Goal: Transaction & Acquisition: Purchase product/service

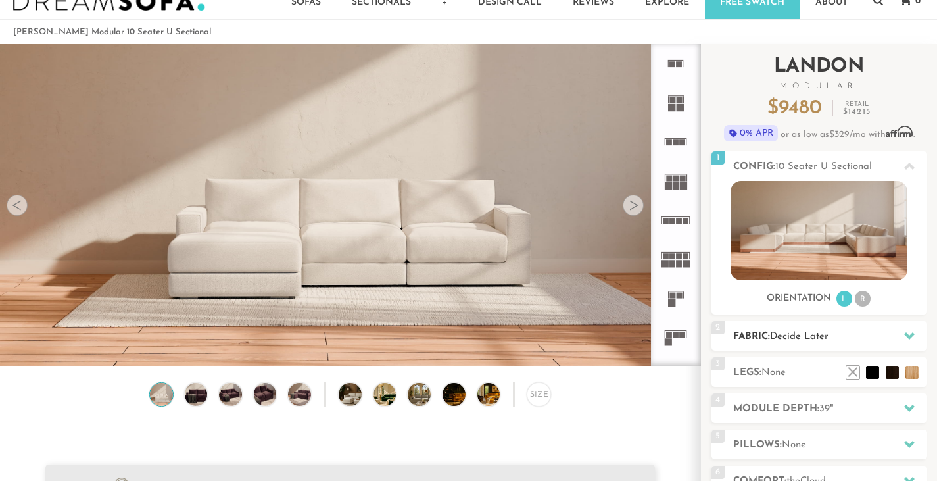
scroll to position [36, 0]
click at [790, 368] on h2 "Legs: None" at bounding box center [830, 371] width 194 height 15
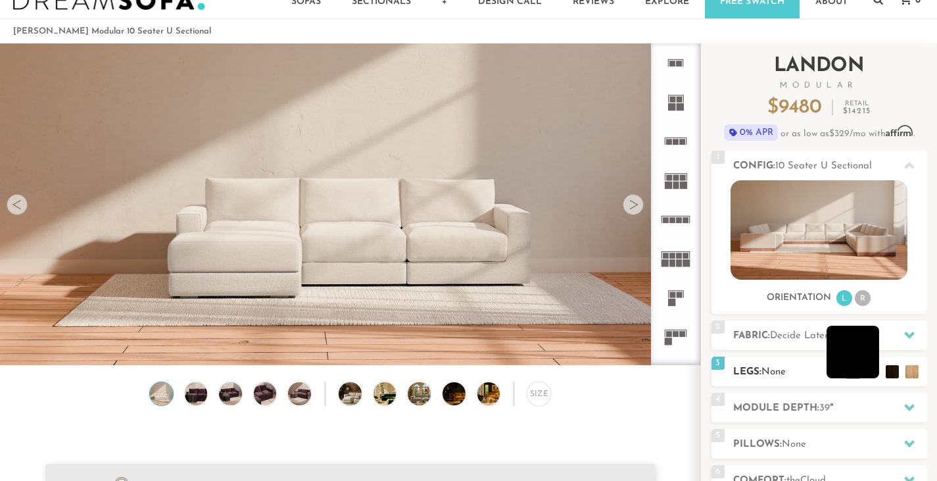
click at [869, 369] on li at bounding box center [852, 351] width 53 height 53
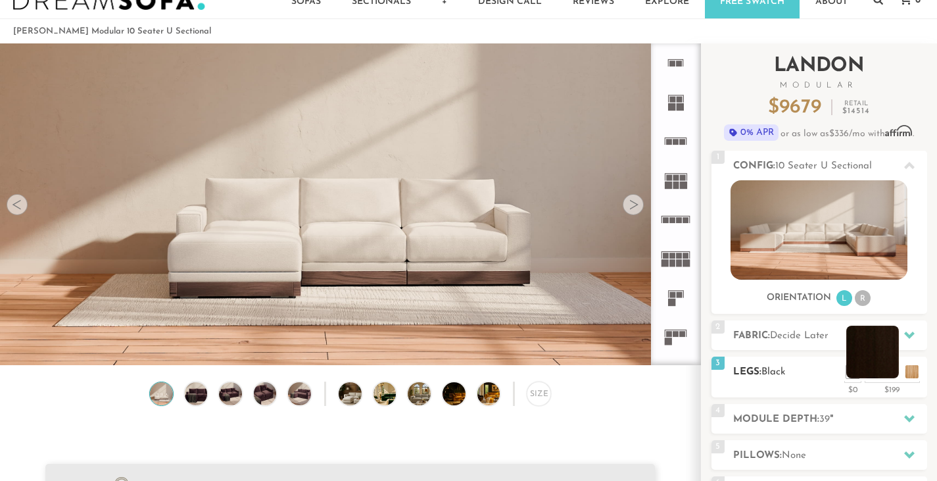
click at [895, 369] on li at bounding box center [872, 351] width 53 height 53
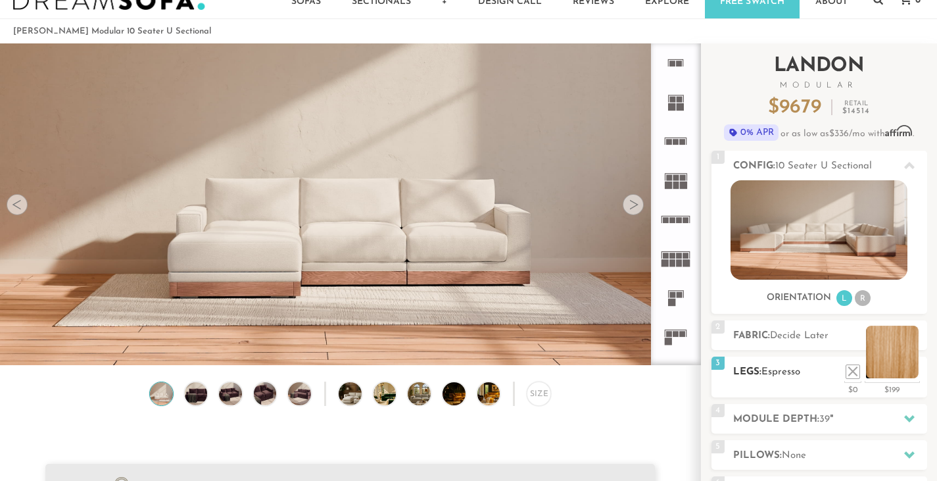
click at [914, 374] on li at bounding box center [892, 351] width 53 height 53
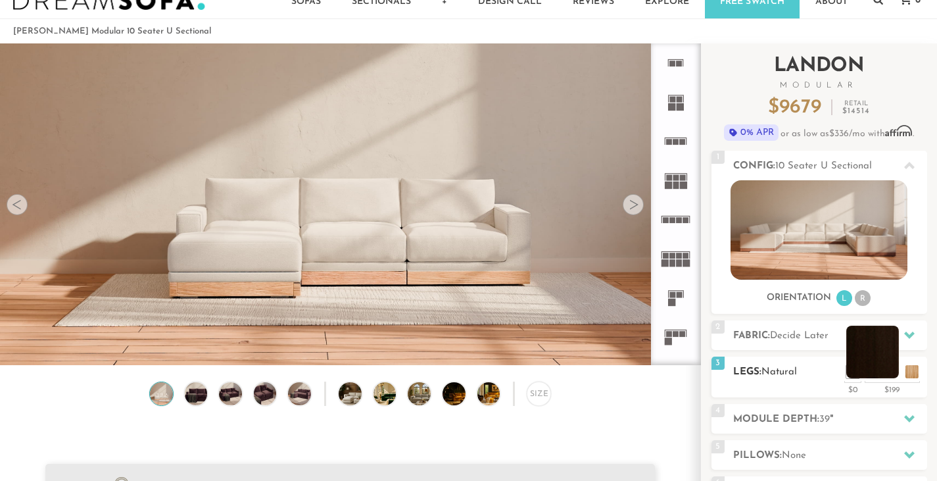
click at [894, 371] on li at bounding box center [872, 351] width 53 height 53
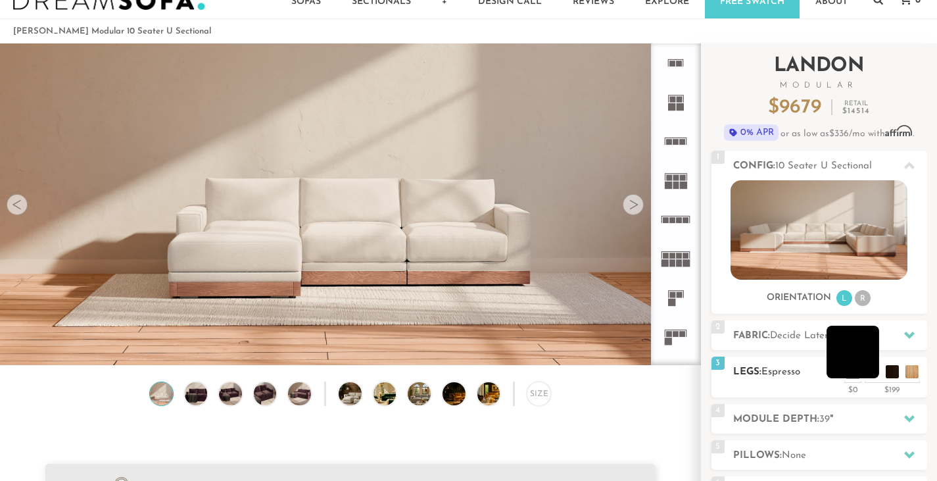
click at [876, 368] on li at bounding box center [852, 351] width 53 height 53
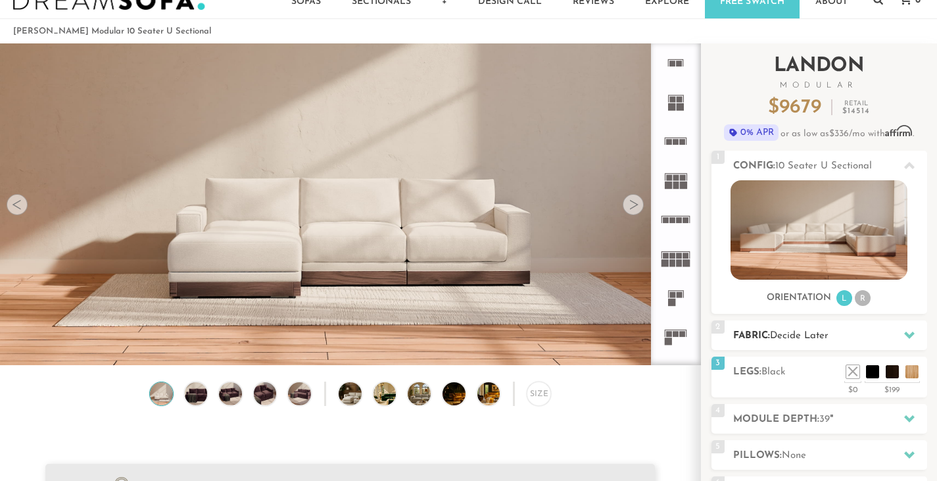
click at [837, 337] on h2 "Fabric: Decide Later" at bounding box center [830, 335] width 194 height 15
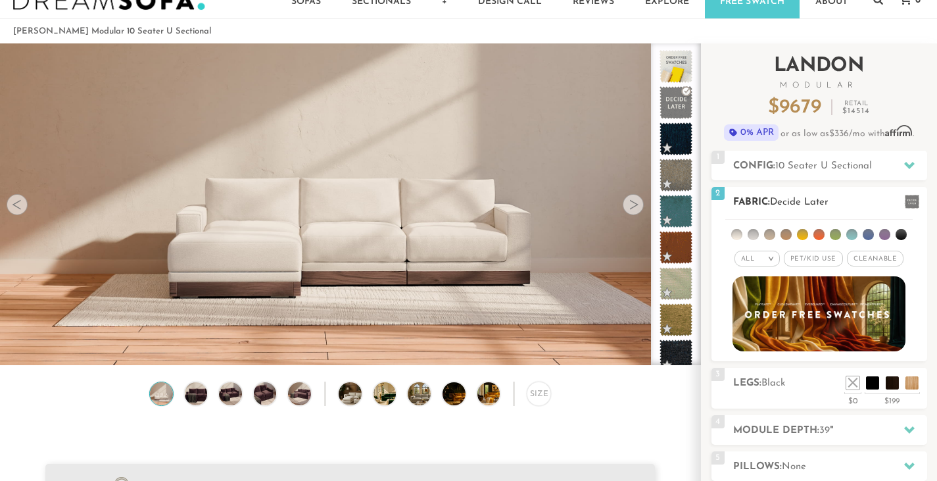
click at [822, 238] on li at bounding box center [818, 234] width 11 height 11
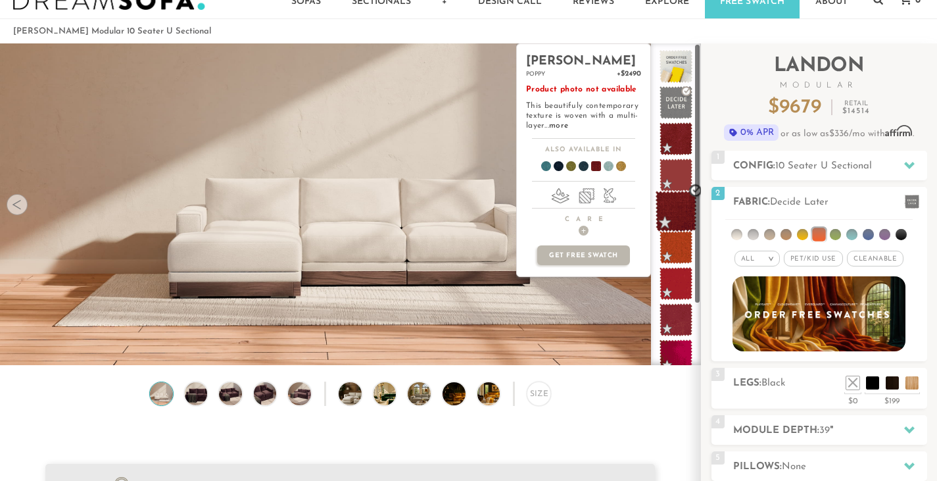
click at [677, 205] on span at bounding box center [675, 211] width 41 height 41
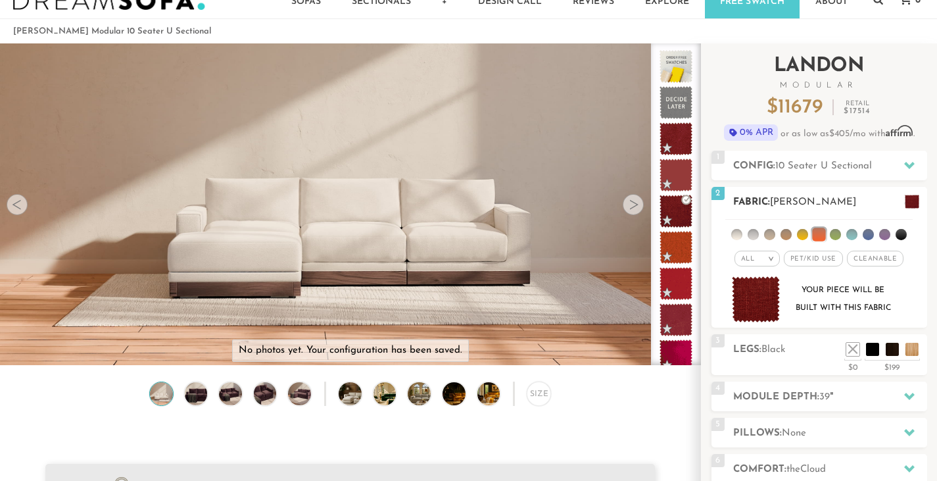
click at [832, 231] on li at bounding box center [835, 234] width 11 height 11
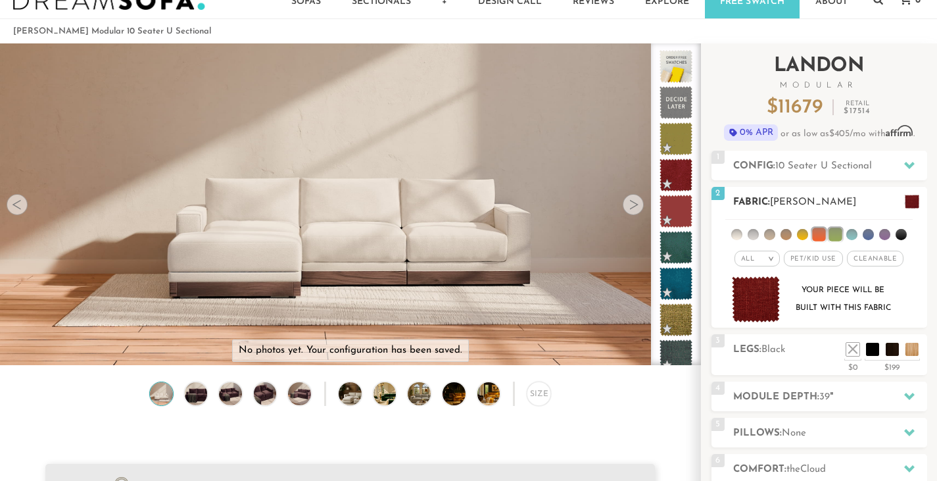
click at [752, 231] on li at bounding box center [753, 234] width 11 height 11
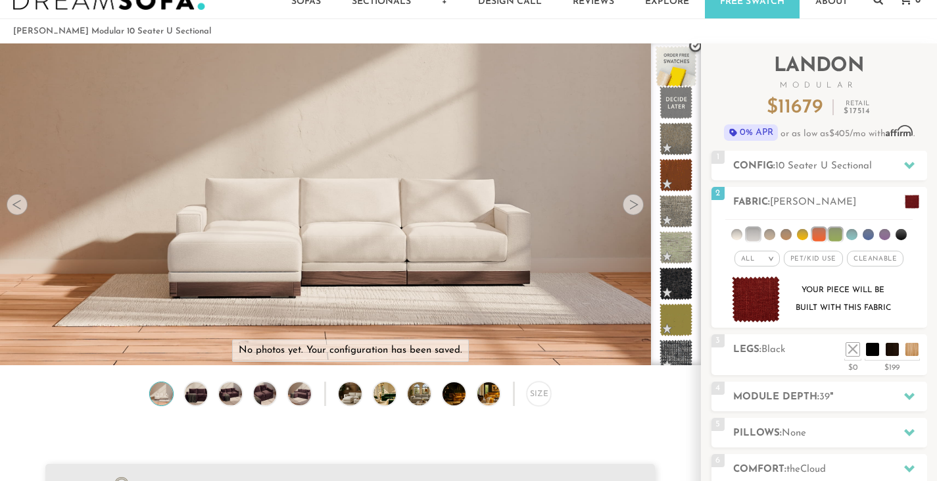
click at [675, 74] on span at bounding box center [675, 66] width 41 height 41
